Goal: Information Seeking & Learning: Learn about a topic

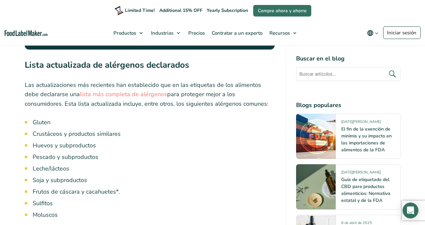
scroll to position [1032, 0]
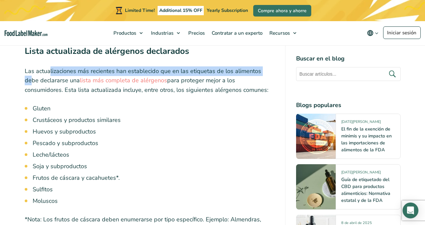
drag, startPoint x: 38, startPoint y: 51, endPoint x: 255, endPoint y: 52, distance: 217.5
click at [255, 66] on p "Las actualizaciones más recientes han establecido que en las etiquetas de los a…" at bounding box center [150, 80] width 250 height 28
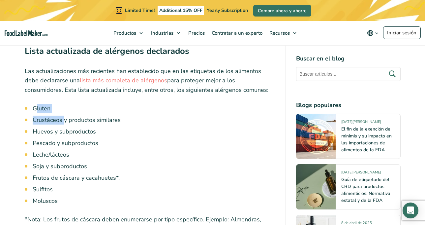
drag, startPoint x: 23, startPoint y: 89, endPoint x: 52, endPoint y: 100, distance: 31.1
click at [52, 104] on ul "Gluten Crustáceos y productos similares Huevos y subproductos Pescado y subprod…" at bounding box center [154, 154] width 242 height 101
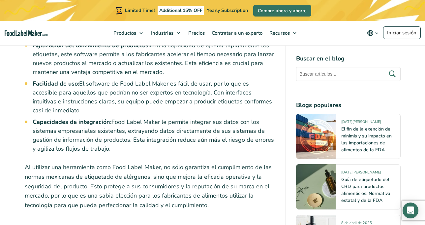
scroll to position [2277, 0]
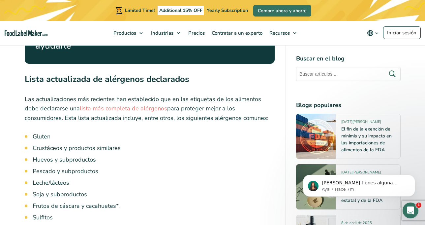
scroll to position [1040, 0]
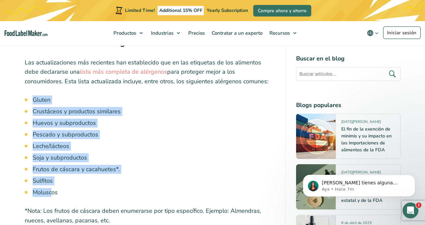
drag, startPoint x: 21, startPoint y: 75, endPoint x: 41, endPoint y: 171, distance: 97.8
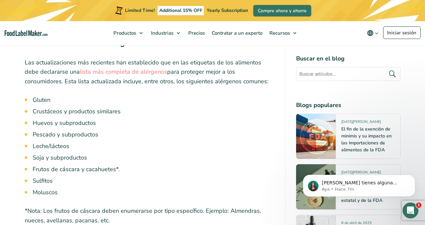
click at [47, 188] on li "Moluscos" at bounding box center [154, 192] width 242 height 9
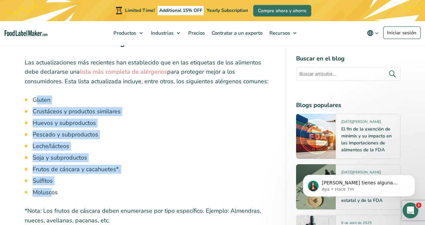
drag, startPoint x: 23, startPoint y: 80, endPoint x: 40, endPoint y: 173, distance: 93.9
click at [40, 173] on ul "Gluten Crustáceos y productos similares Huevos y subproductos Pescado y subprod…" at bounding box center [154, 145] width 242 height 101
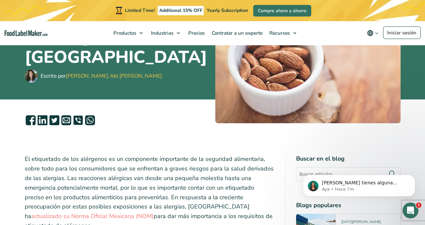
scroll to position [0, 0]
